Goal: Find specific page/section: Find specific page/section

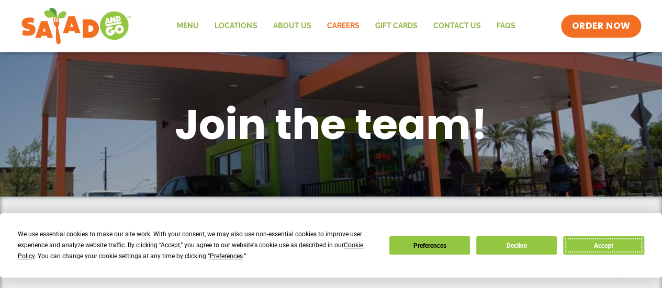
click at [564, 239] on button "Accept" at bounding box center [603, 246] width 81 height 18
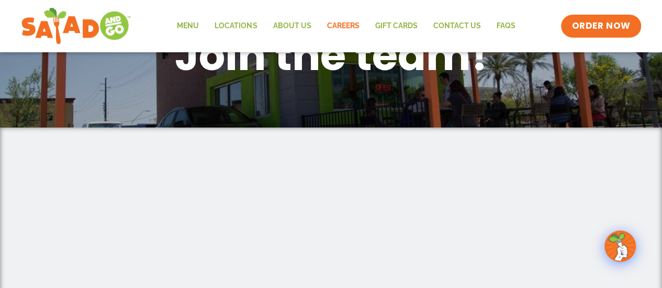
scroll to position [74, 0]
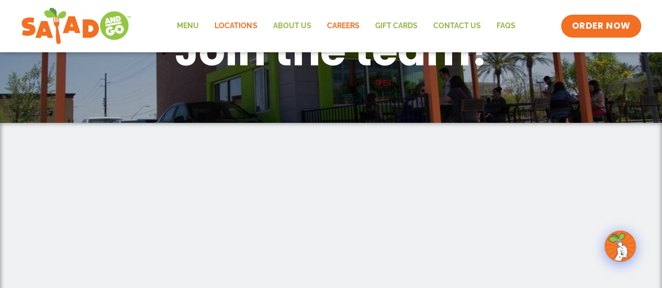
click at [243, 21] on link "Locations" at bounding box center [236, 26] width 58 height 24
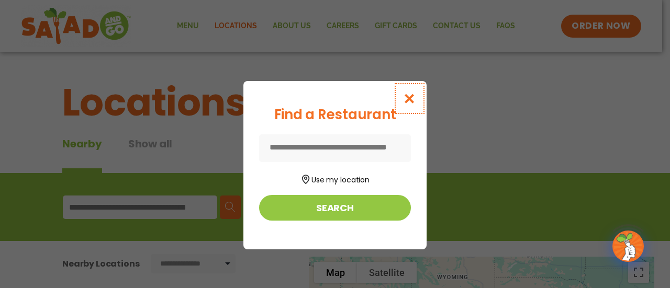
click at [417, 101] on button "Close modal" at bounding box center [410, 98] width 34 height 35
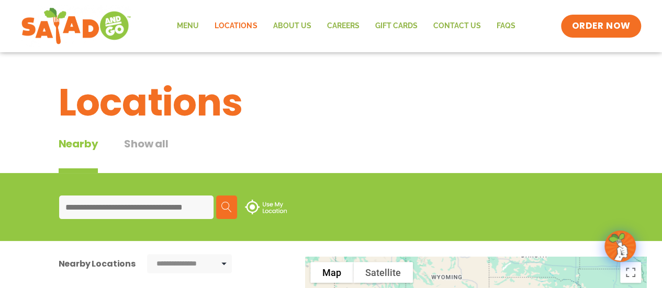
click at [167, 199] on input at bounding box center [136, 208] width 154 height 24
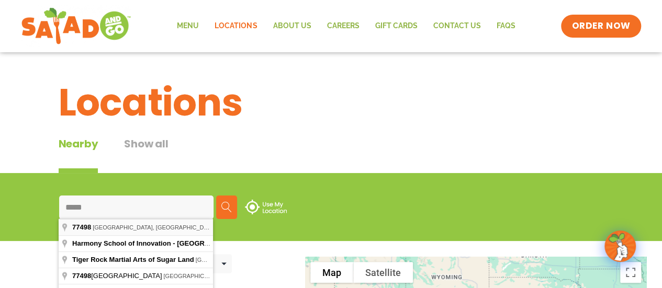
type input "**********"
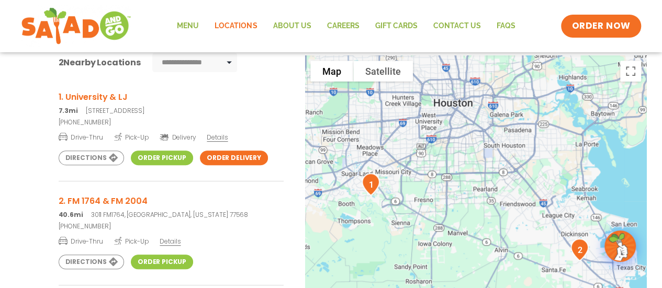
scroll to position [203, 0]
